Goal: Information Seeking & Learning: Check status

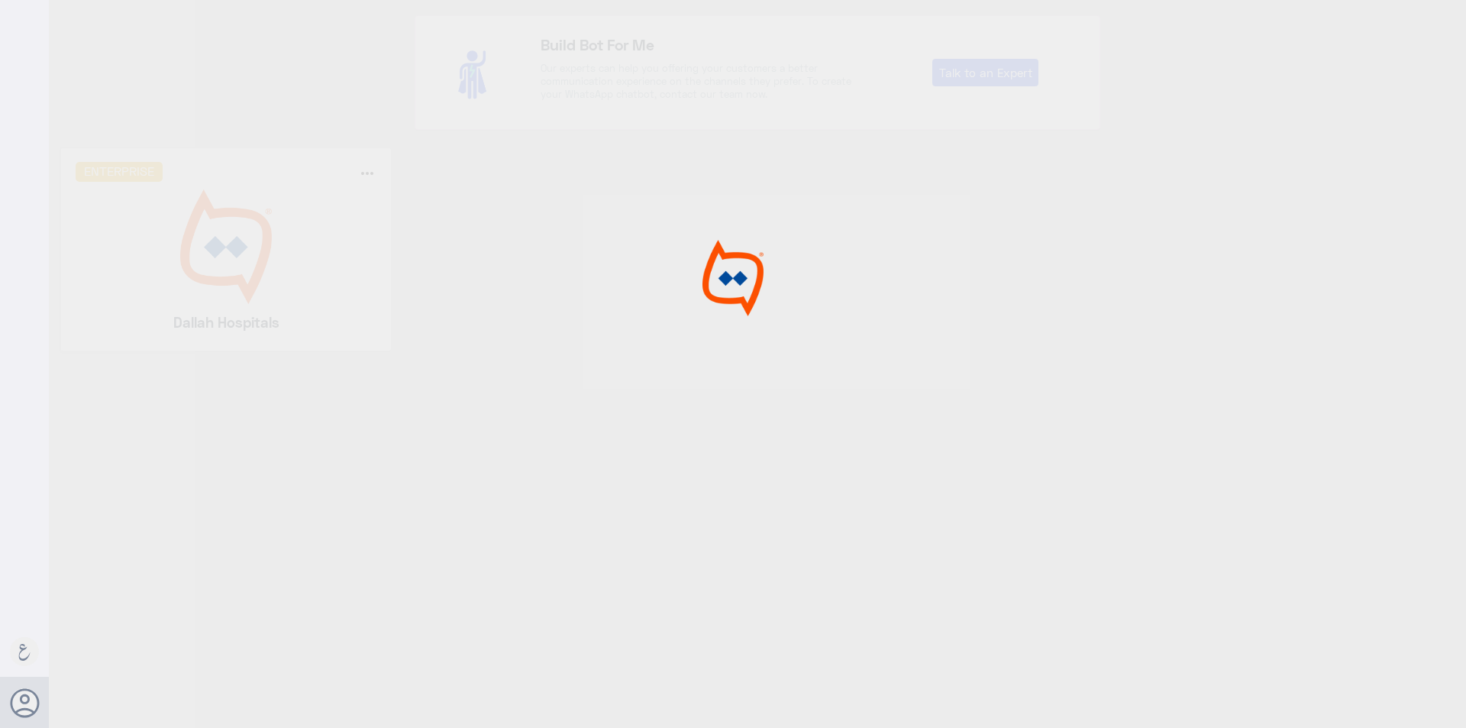
click at [203, 241] on div at bounding box center [733, 366] width 1466 height 732
click at [203, 241] on img at bounding box center [227, 246] width 302 height 115
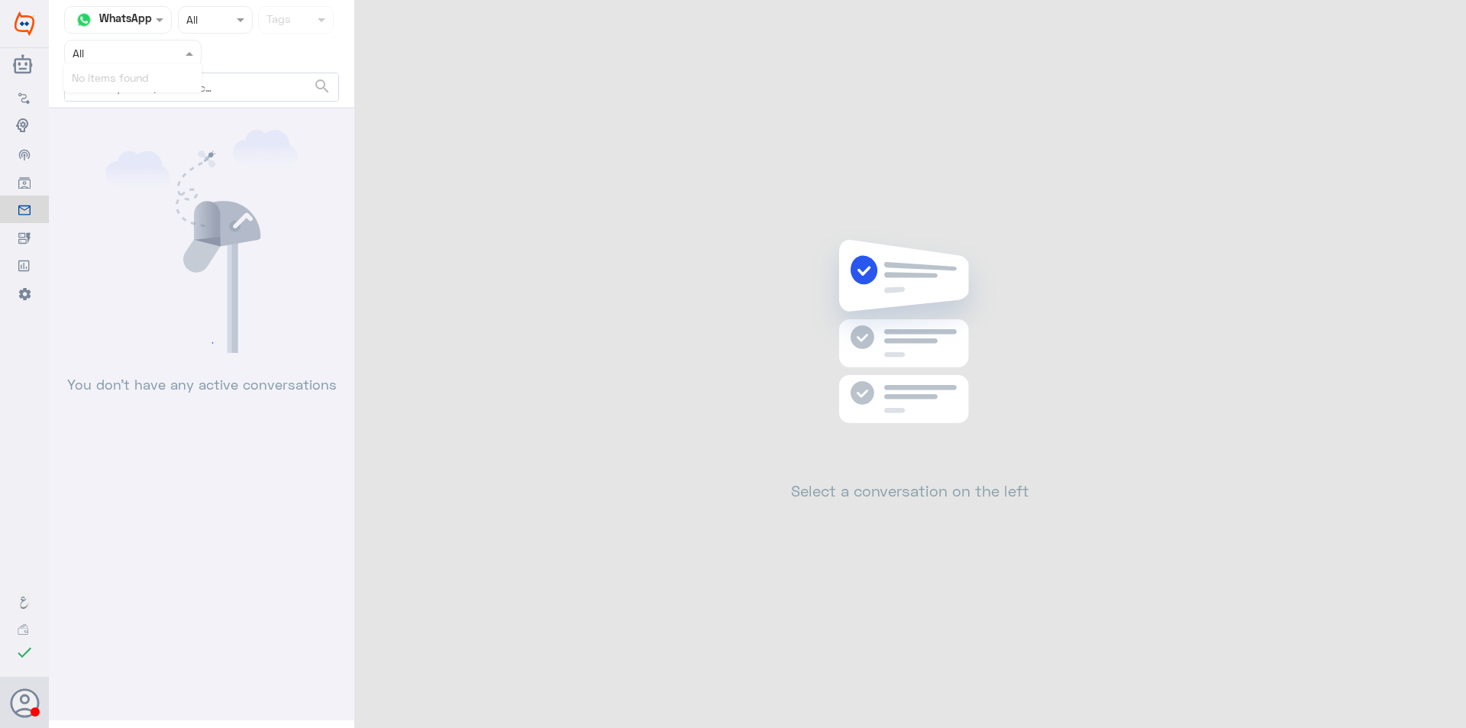
click at [150, 61] on input "text" at bounding box center [115, 53] width 84 height 18
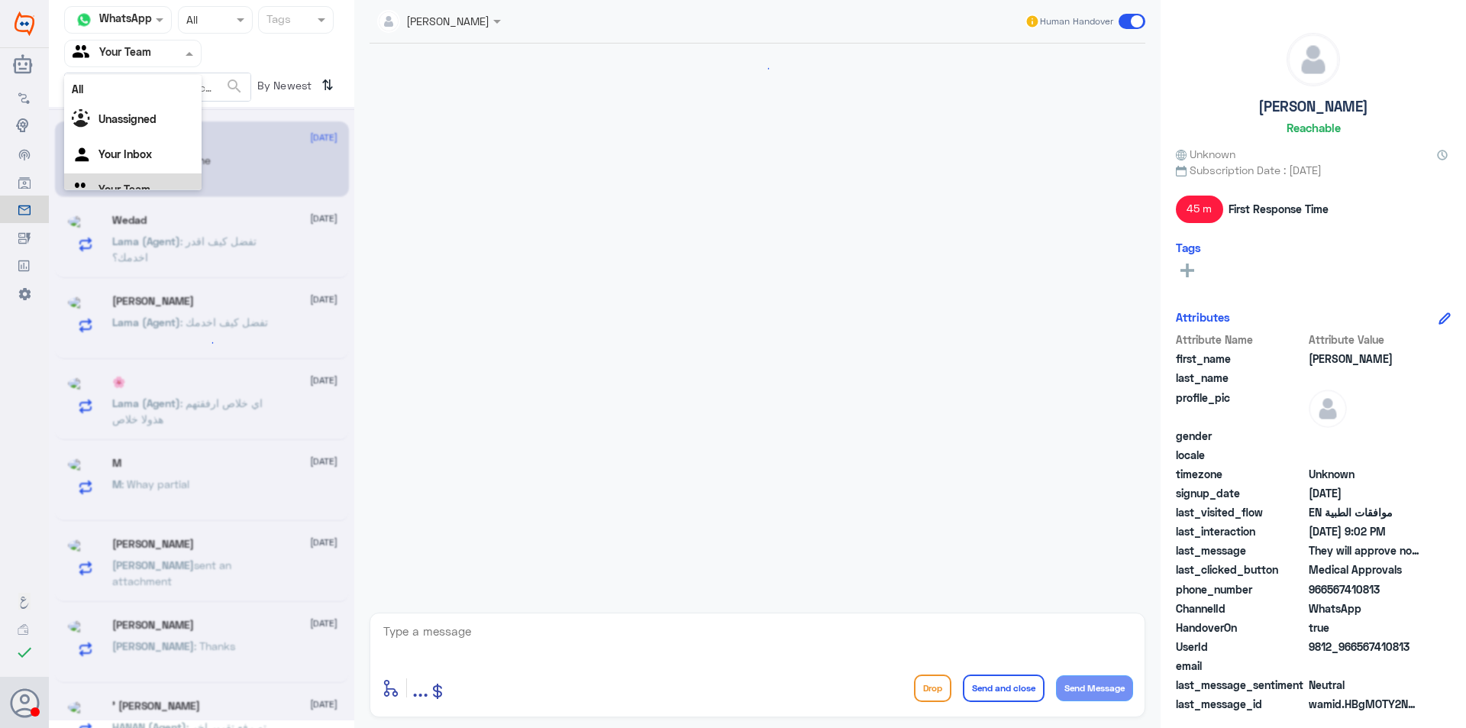
click at [164, 59] on div at bounding box center [133, 53] width 136 height 18
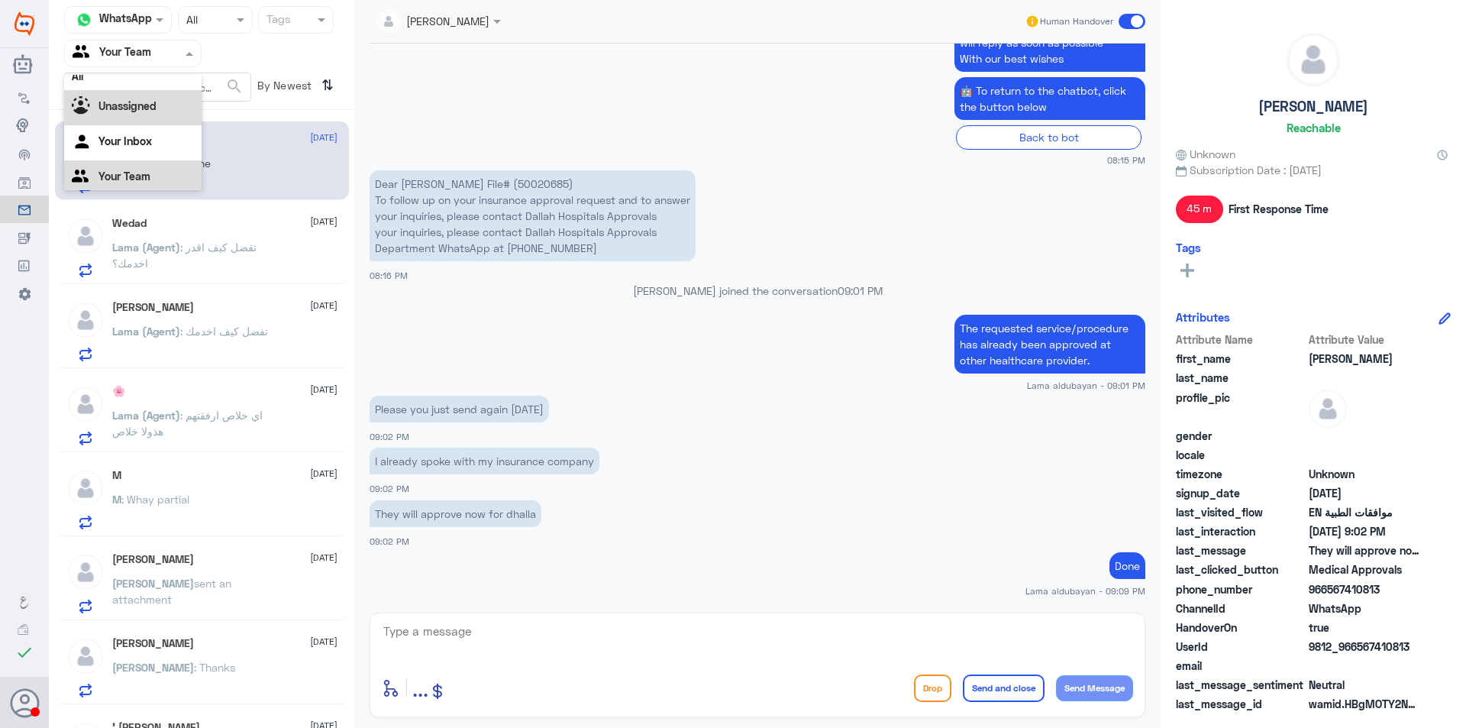
scroll to position [19, 0]
click at [337, 67] on nav "Channel WhatsApp Status × All Tags Agent Filter Your Team search By Newest ⇅" at bounding box center [201, 58] width 305 height 104
click at [569, 186] on p "Dear [PERSON_NAME] File# (50020685) To follow up on your insurance approval req…" at bounding box center [533, 215] width 326 height 91
copy p "50020685"
